Goal: Information Seeking & Learning: Check status

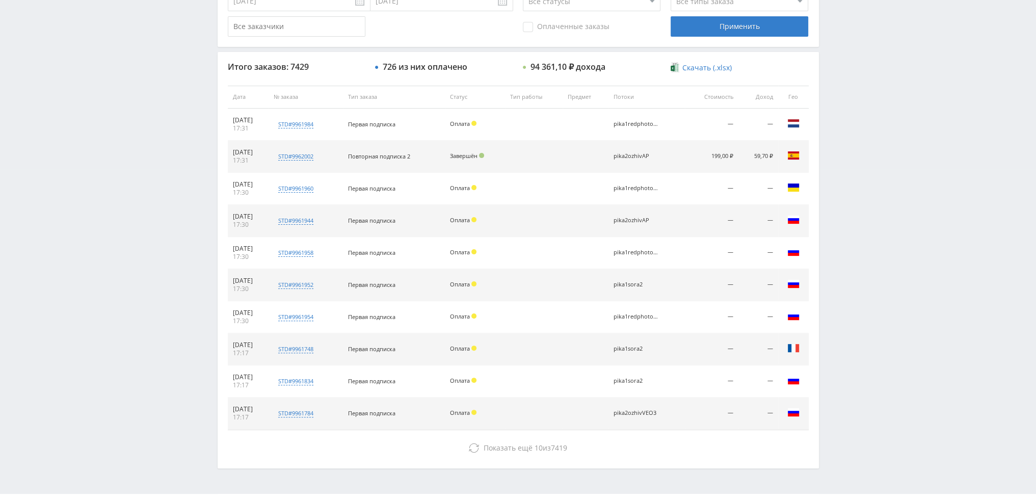
scroll to position [353, 0]
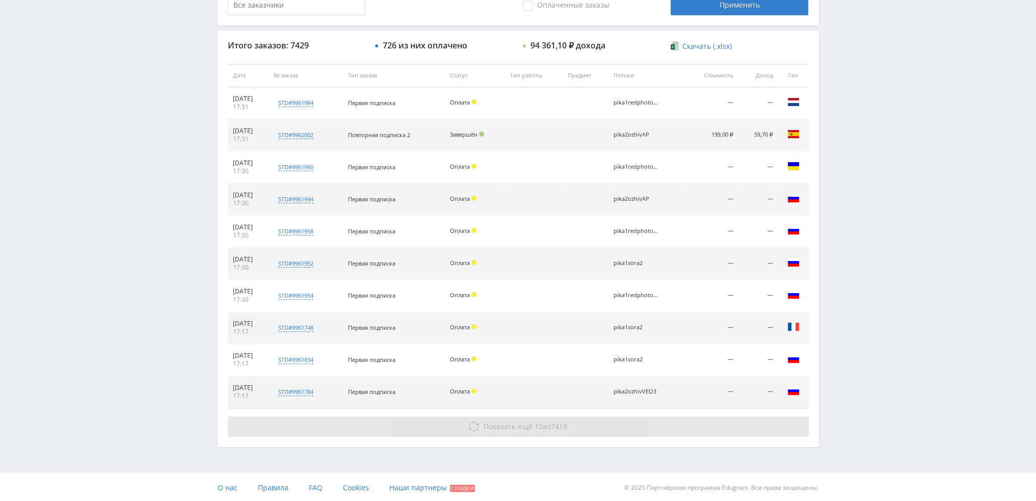
click at [554, 421] on span "7419" at bounding box center [559, 426] width 16 height 10
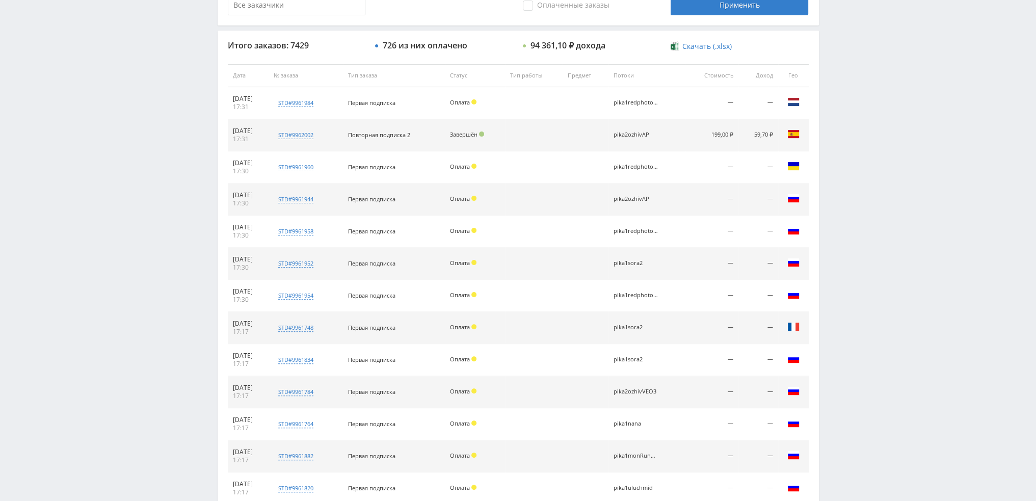
scroll to position [609, 0]
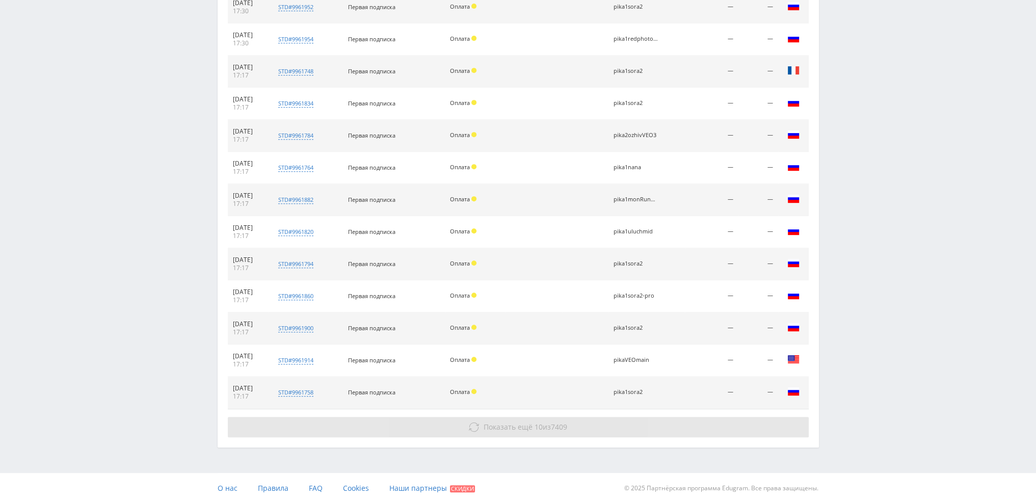
click at [564, 430] on button "Показать ещё 10 из 7409" at bounding box center [518, 427] width 581 height 20
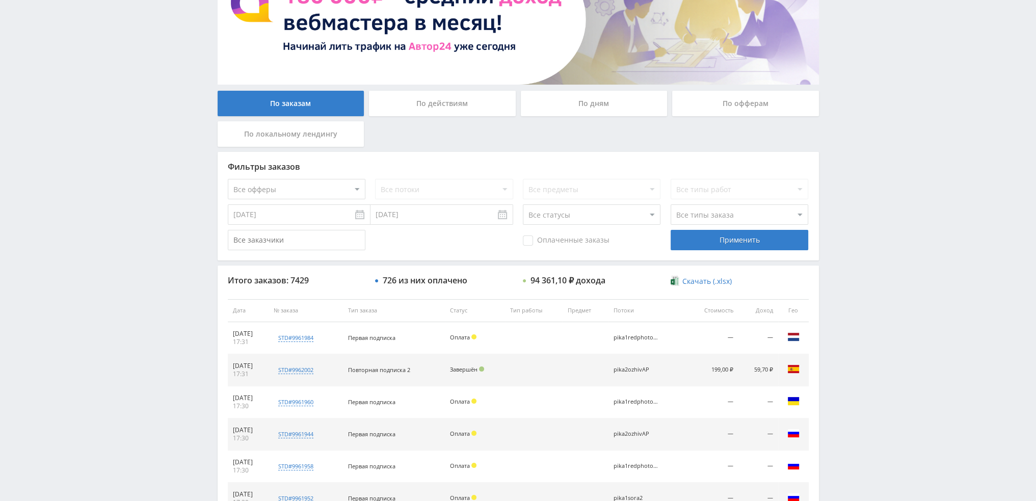
scroll to position [107, 0]
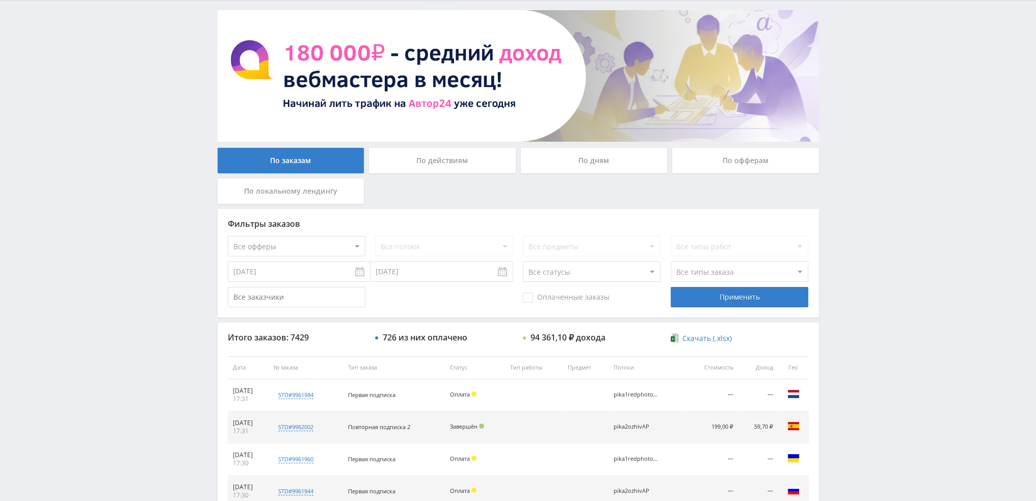
scroll to position [47, 0]
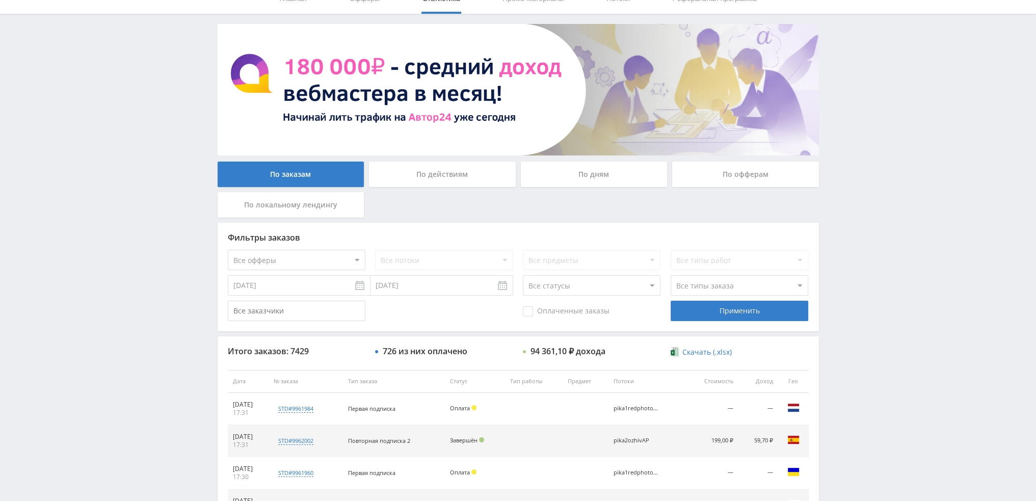
click at [603, 173] on div "По дням" at bounding box center [594, 173] width 147 height 25
click at [0, 0] on input "По дням" at bounding box center [0, 0] width 0 height 0
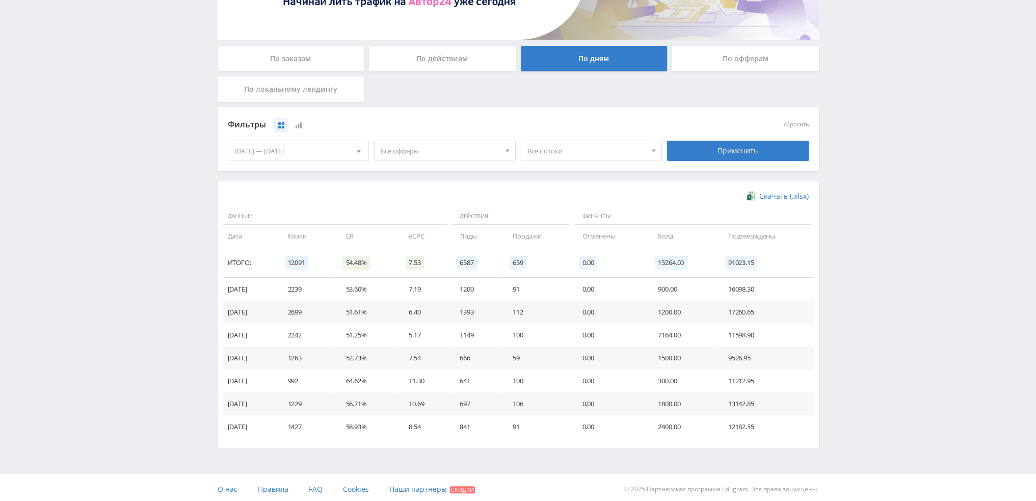
scroll to position [166, 0]
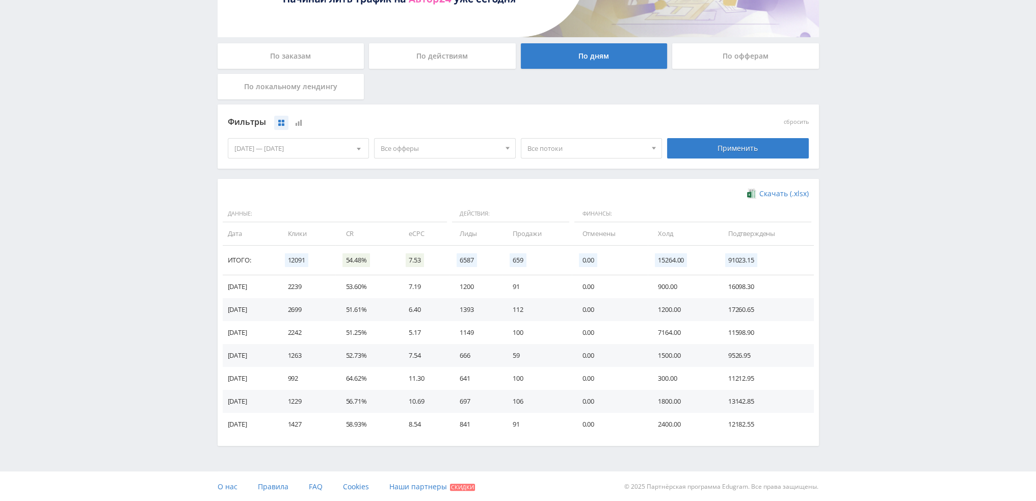
click at [409, 140] on span "Все офферы" at bounding box center [440, 148] width 119 height 19
click at [416, 255] on button "Study AI (RevShare)" at bounding box center [444, 255] width 141 height 14
click at [749, 132] on div "Фильтры сбросить" at bounding box center [518, 122] width 586 height 23
click at [746, 170] on div "Фильтры сбросить 09.10.2025 — 15.10.2025 Календарь Период Октябрь, 2025 Пн Вт С…" at bounding box center [518, 141] width 601 height 74
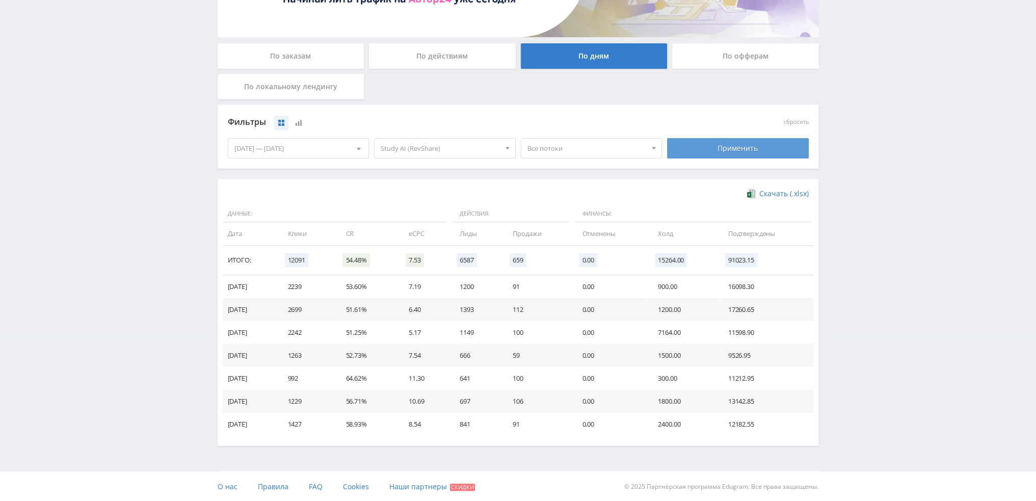
click at [733, 144] on div "Применить" at bounding box center [738, 148] width 142 height 20
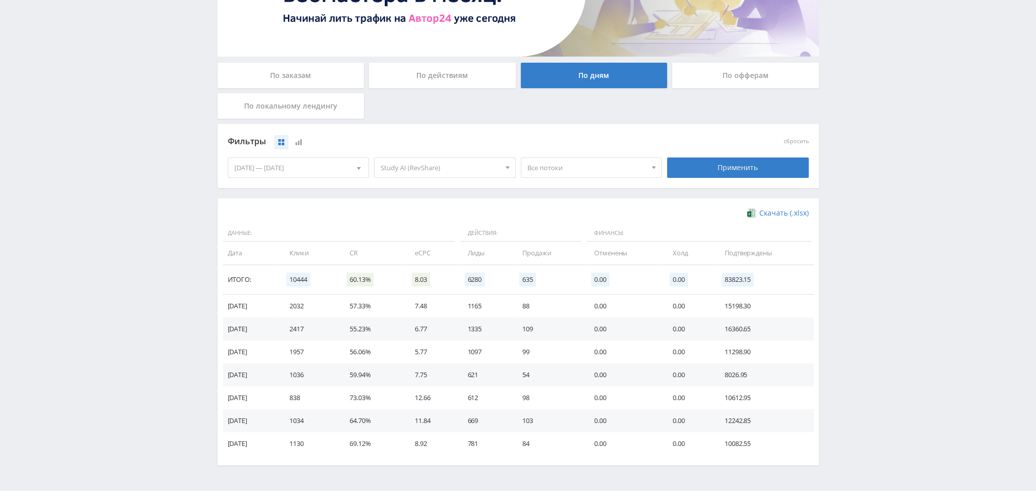
scroll to position [166, 0]
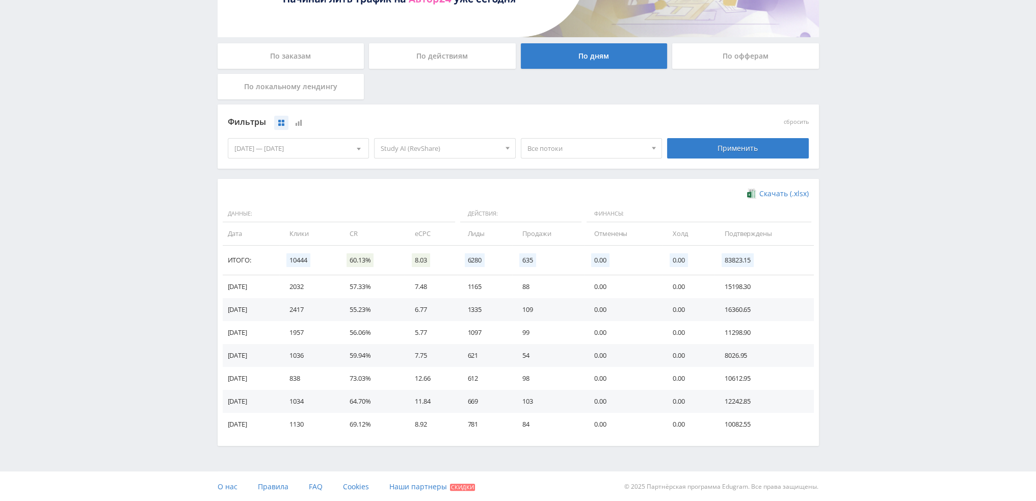
click at [415, 153] on span "Study AI (RevShare)" at bounding box center [440, 148] width 119 height 19
click at [414, 256] on button "Study AI (RevShare)" at bounding box center [444, 255] width 141 height 14
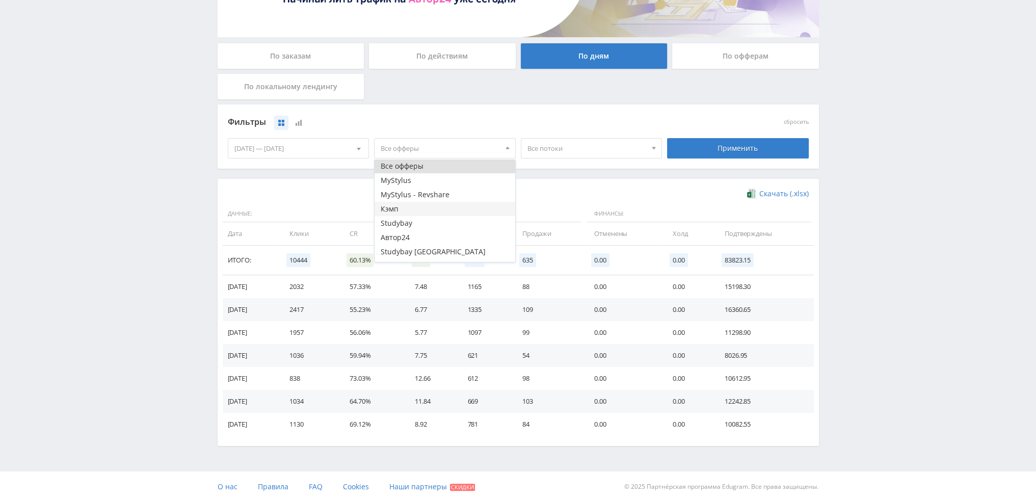
scroll to position [0, 0]
click at [763, 146] on div "Применить" at bounding box center [738, 148] width 142 height 20
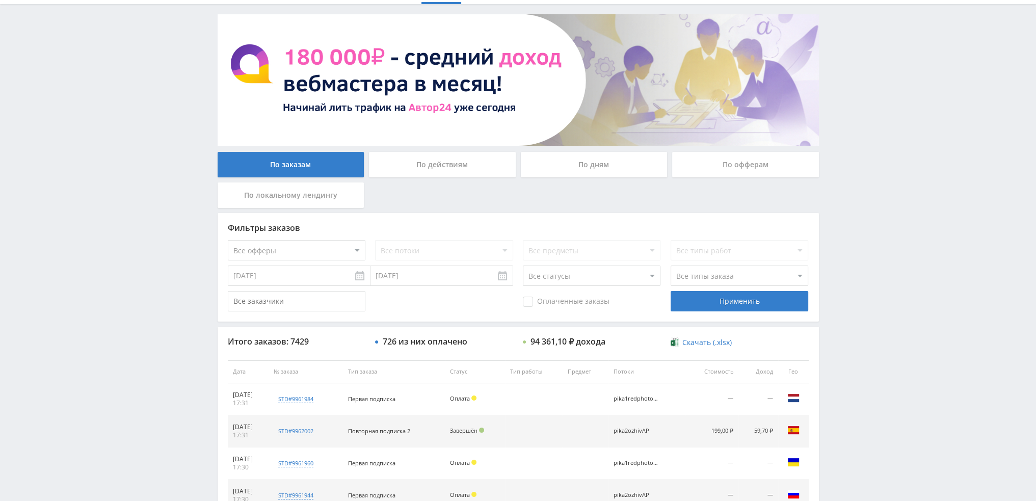
scroll to position [47, 0]
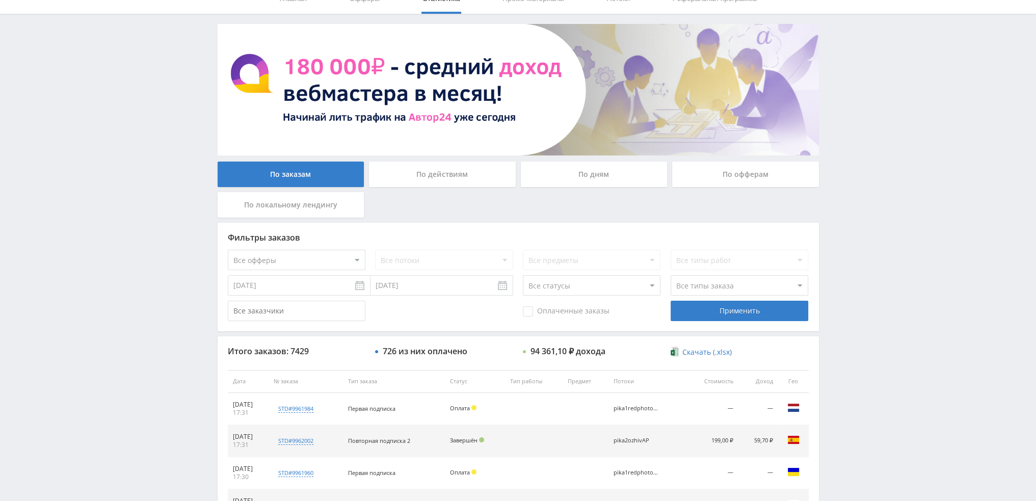
click at [560, 167] on div "По дням" at bounding box center [594, 173] width 147 height 25
click at [0, 0] on input "По дням" at bounding box center [0, 0] width 0 height 0
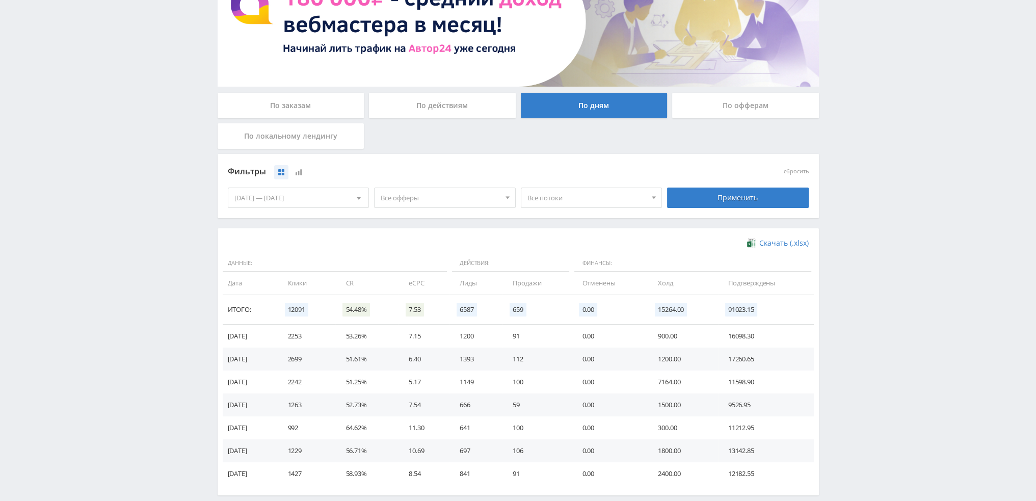
scroll to position [115, 0]
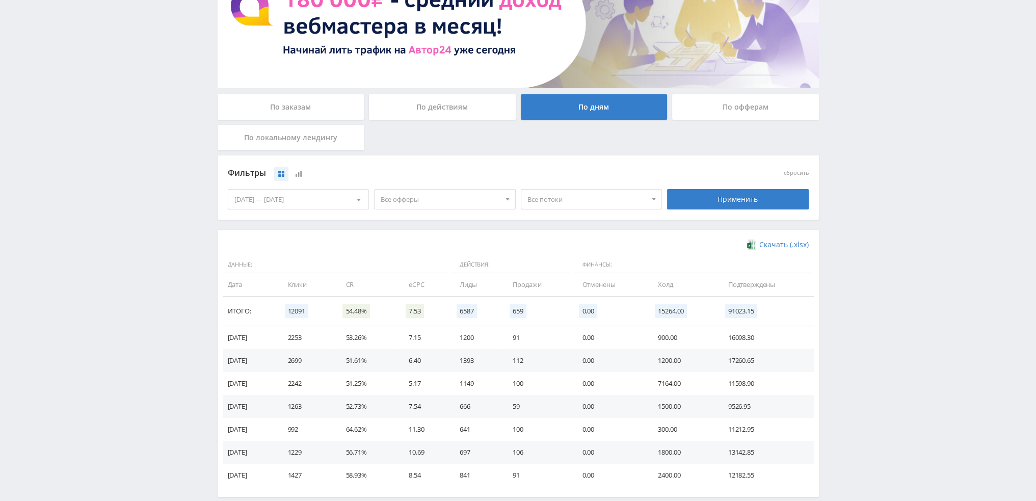
click at [422, 206] on span "Все офферы" at bounding box center [440, 198] width 119 height 19
click at [401, 291] on button "Автор24" at bounding box center [444, 289] width 141 height 14
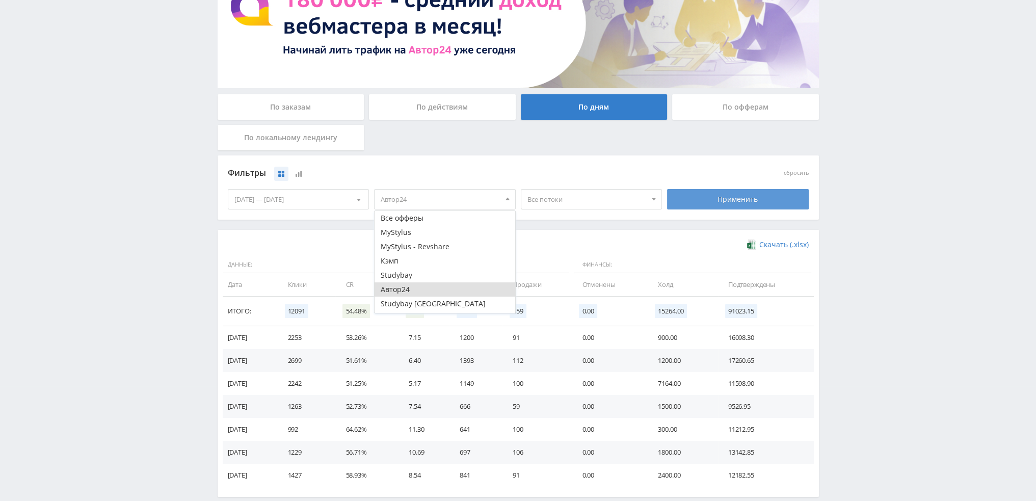
click at [719, 198] on div "Применить" at bounding box center [738, 199] width 142 height 20
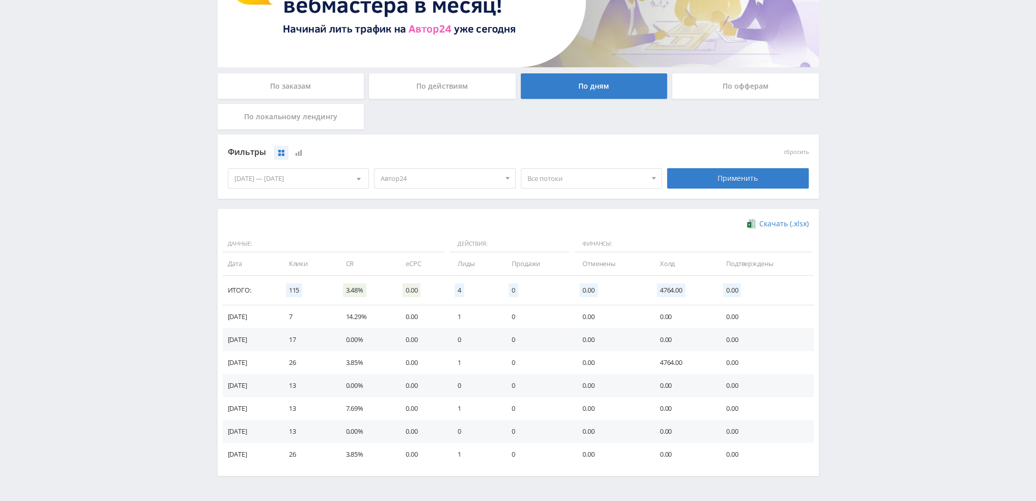
scroll to position [166, 0]
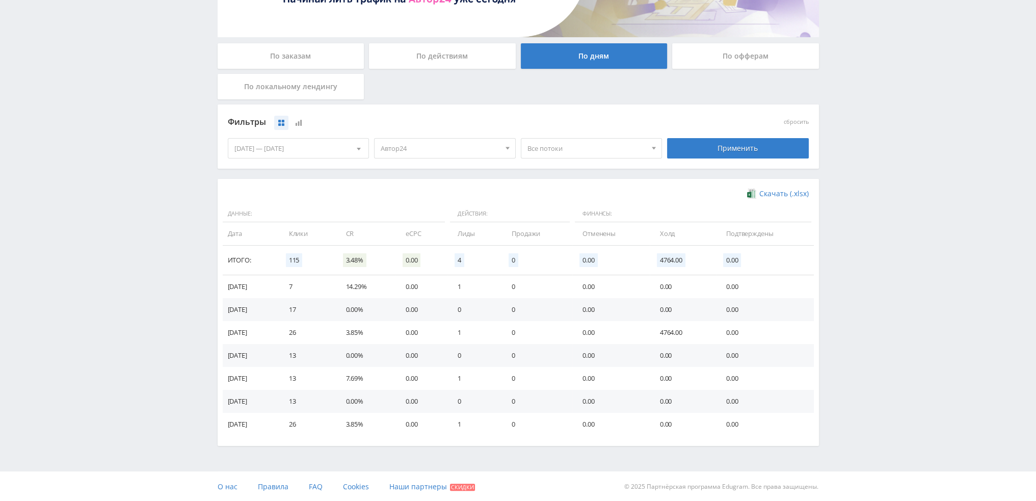
click at [442, 151] on span "Автор24" at bounding box center [440, 148] width 119 height 19
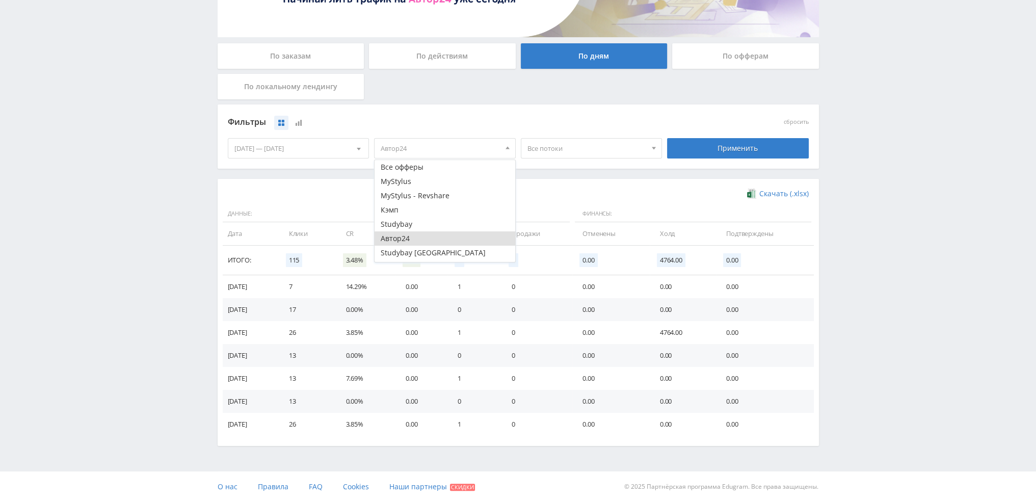
click at [415, 235] on button "Автор24" at bounding box center [444, 238] width 141 height 14
click at [419, 212] on button "Кэмп" at bounding box center [444, 210] width 141 height 14
click at [731, 145] on div "Применить" at bounding box center [738, 148] width 142 height 20
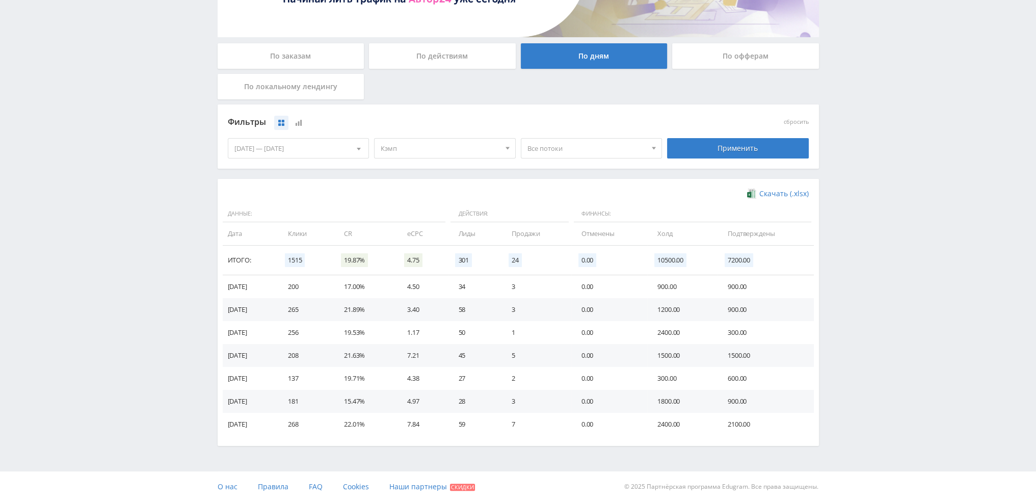
click at [25, 127] on div "Telegram-канал Инструменты База знаний Ваш менеджер: Valeria Valeria Online @va…" at bounding box center [518, 167] width 1036 height 667
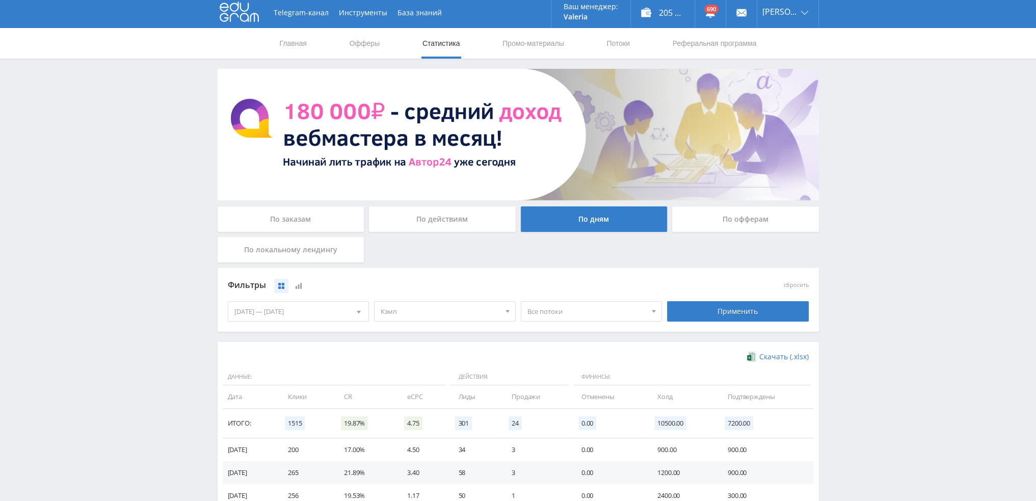
scroll to position [0, 0]
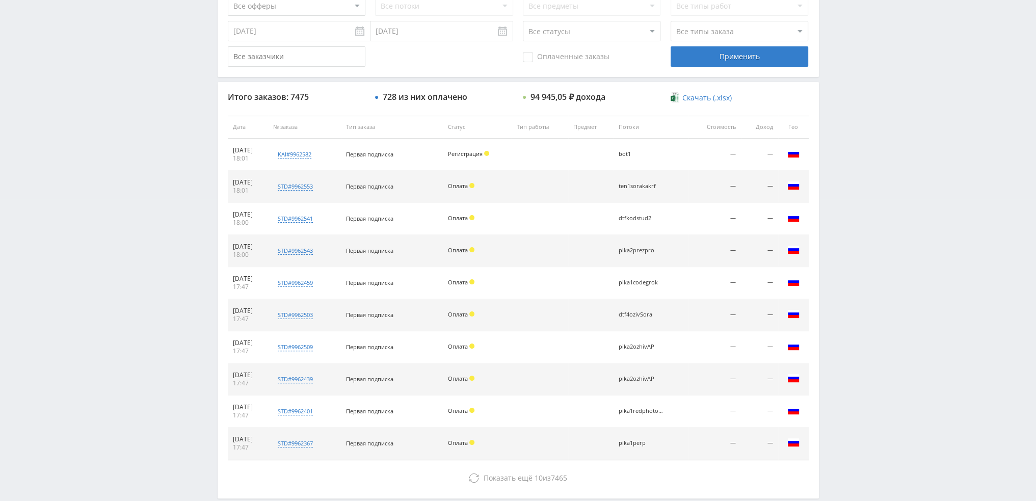
scroll to position [306, 0]
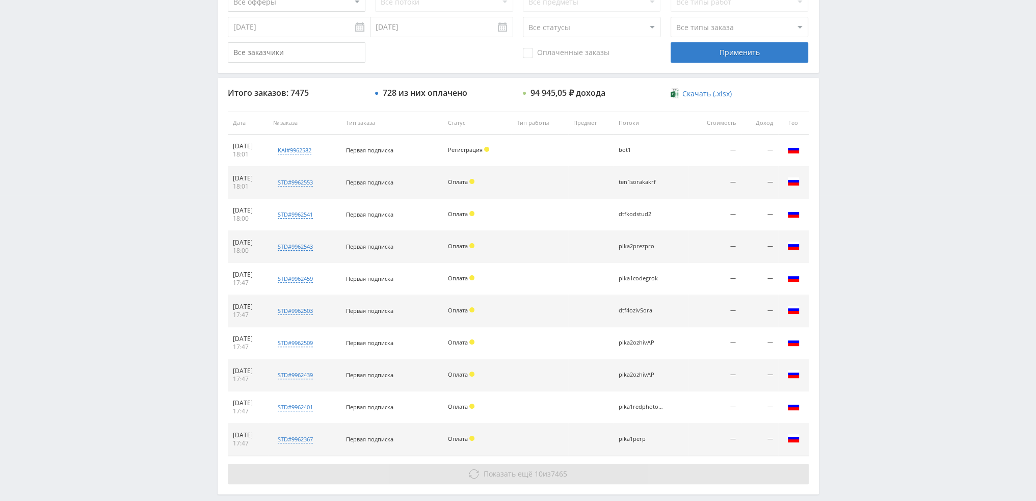
click at [483, 464] on button "Показать ещё 10 из 7465" at bounding box center [518, 474] width 581 height 20
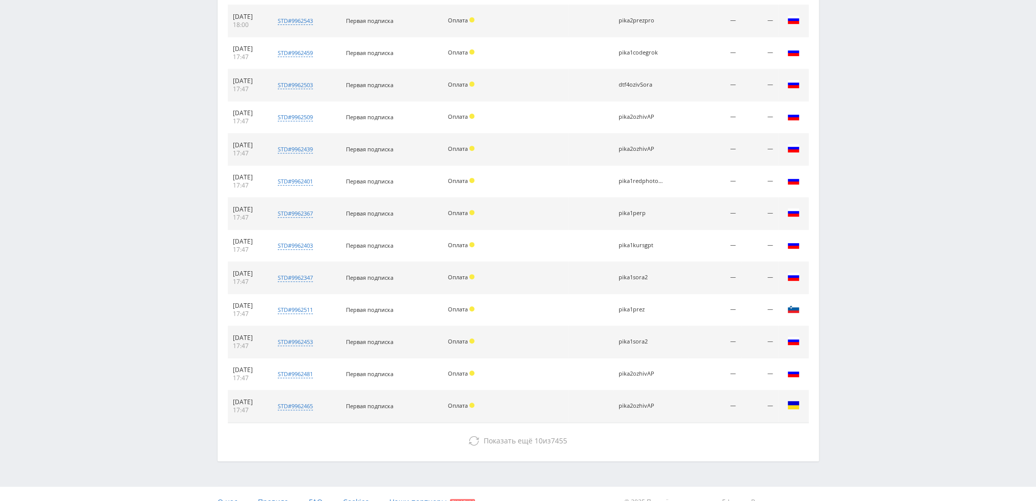
scroll to position [545, 0]
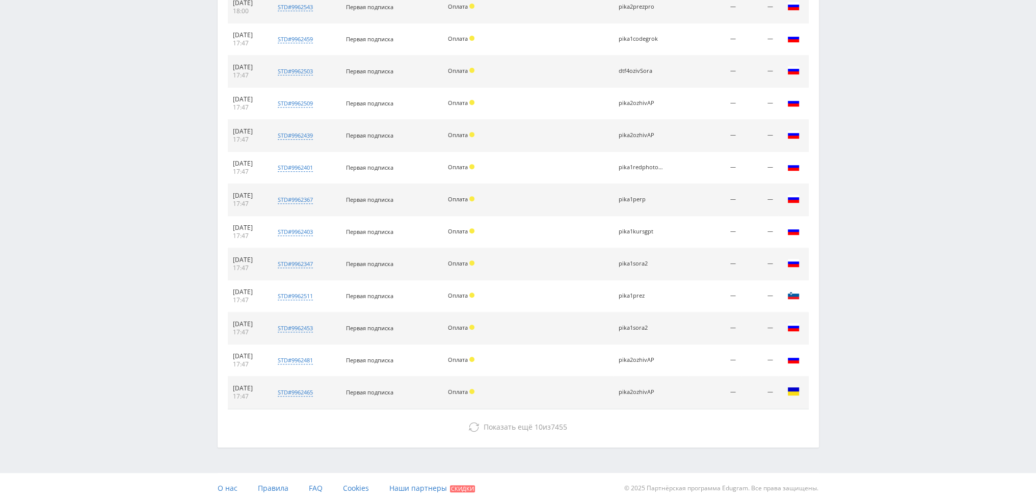
click at [517, 417] on div "Показать ещё 10 из 7455" at bounding box center [518, 427] width 581 height 20
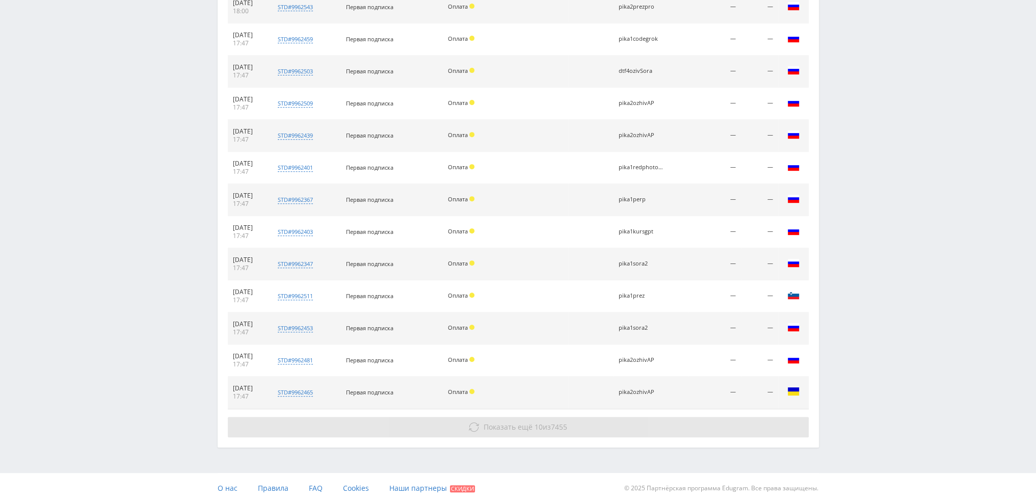
click at [518, 427] on span "Показать ещё" at bounding box center [507, 427] width 49 height 10
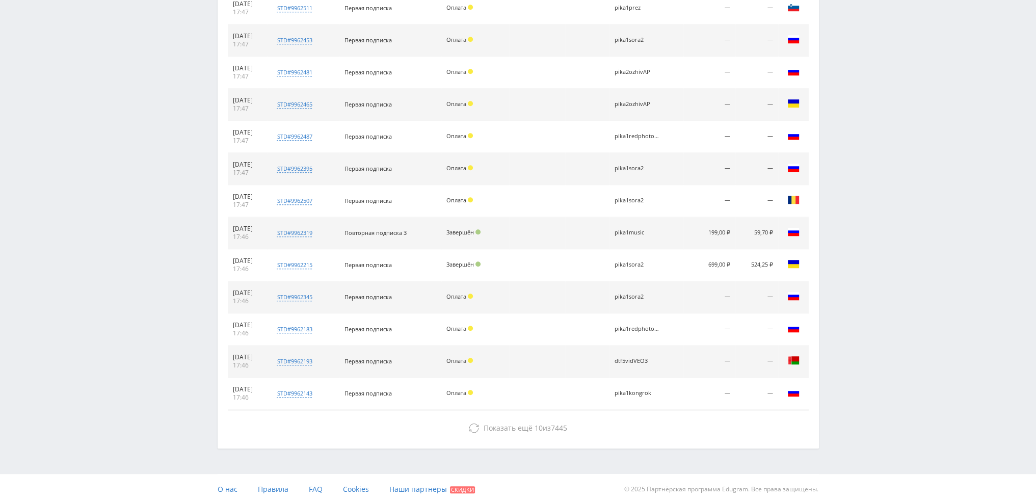
scroll to position [833, 0]
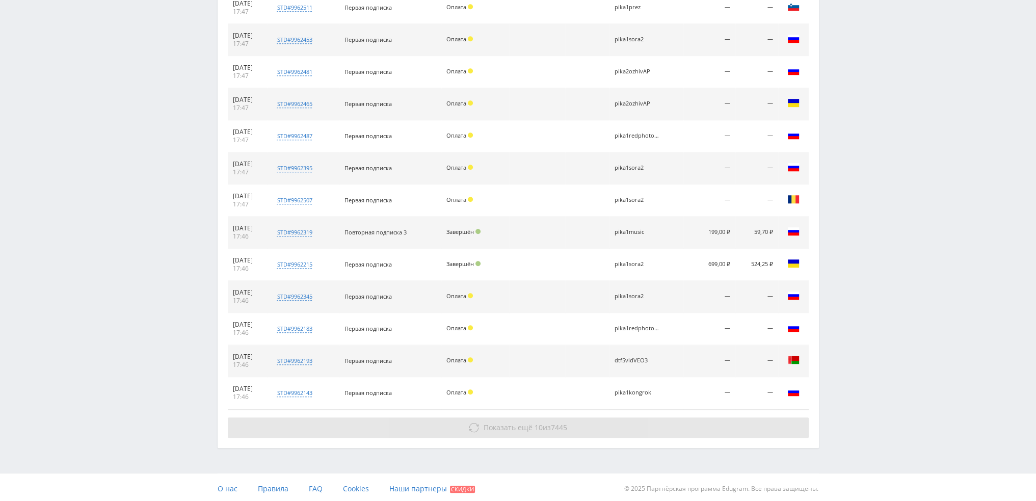
click at [503, 427] on span "Показать ещё" at bounding box center [507, 427] width 49 height 10
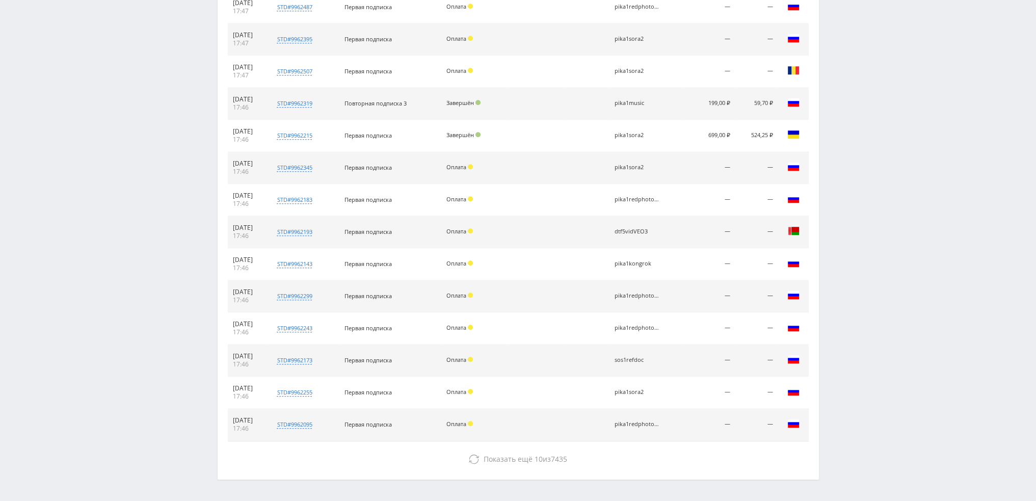
scroll to position [993, 0]
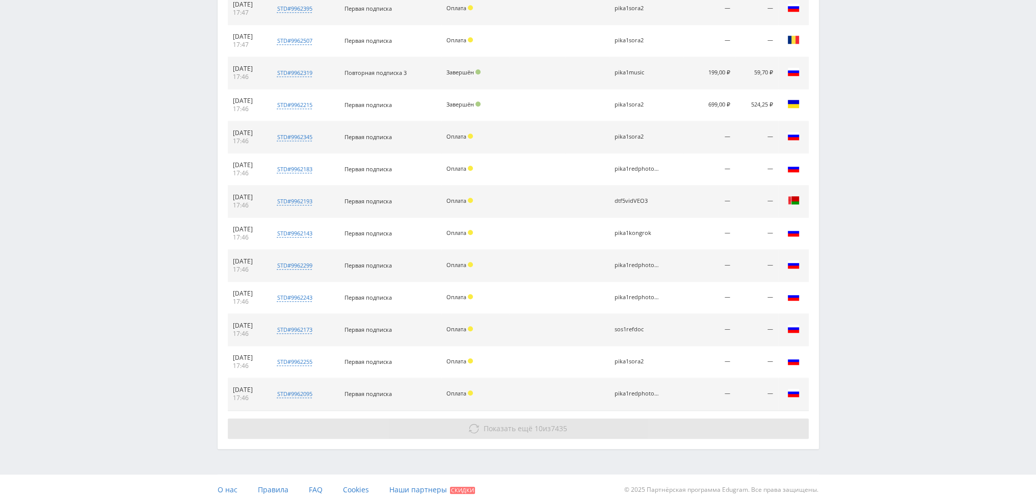
click at [516, 428] on span "Показать ещё" at bounding box center [507, 428] width 49 height 10
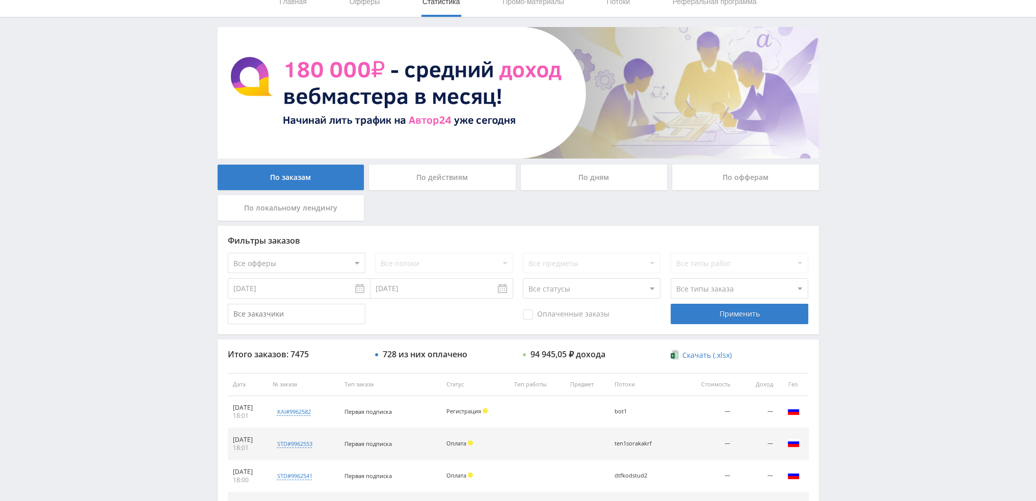
scroll to position [0, 0]
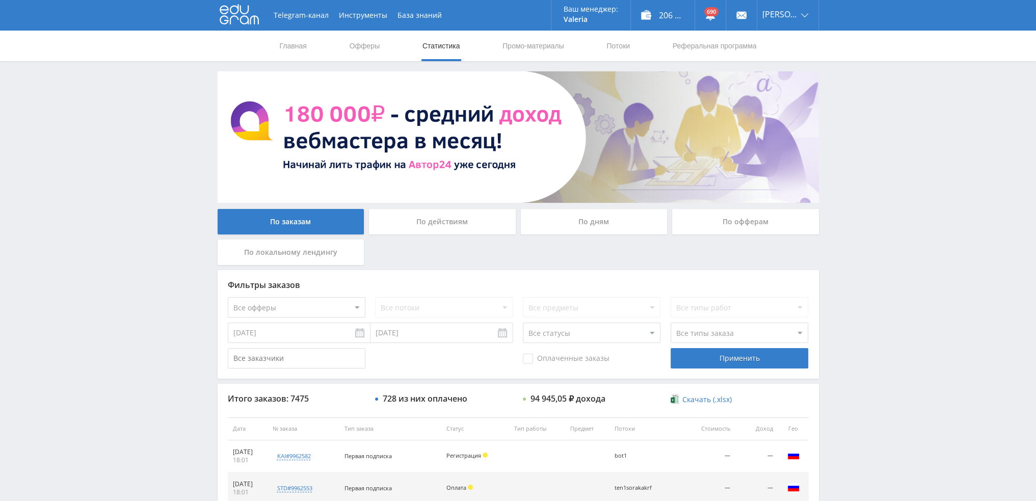
click at [630, 224] on div "По дням" at bounding box center [594, 221] width 147 height 25
click at [0, 0] on input "По дням" at bounding box center [0, 0] width 0 height 0
